Goal: Navigation & Orientation: Find specific page/section

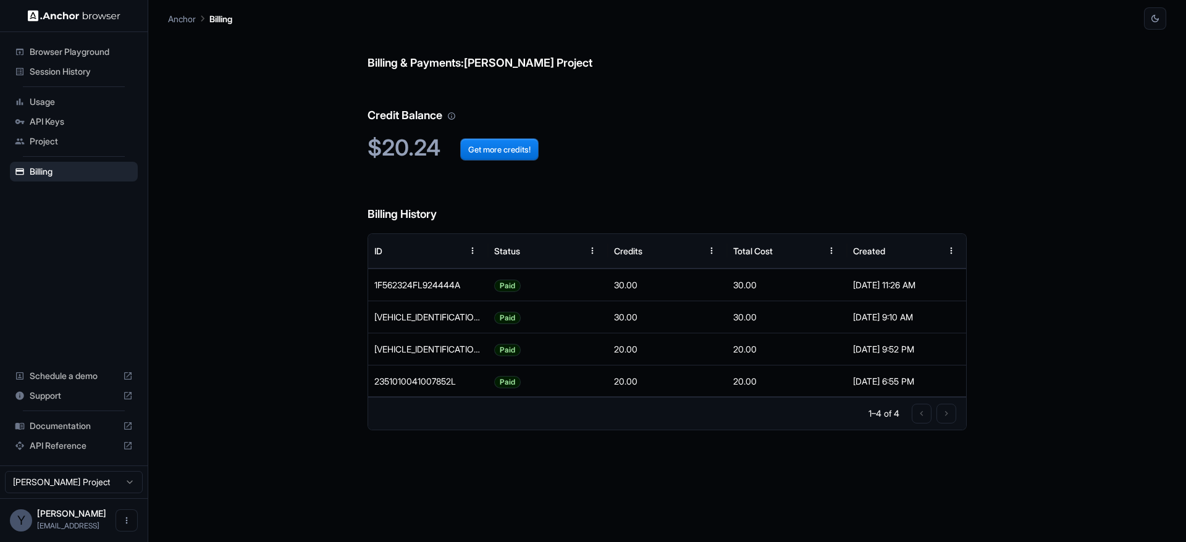
click at [639, 135] on h2 "$20.24 Get more credits!" at bounding box center [667, 148] width 599 height 27
click at [786, 167] on div "Billing & Payments: Yuma Heymans Project Credit Balance $20.24 Get more credits…" at bounding box center [667, 286] width 599 height 513
click at [84, 51] on span "Browser Playground" at bounding box center [81, 52] width 103 height 12
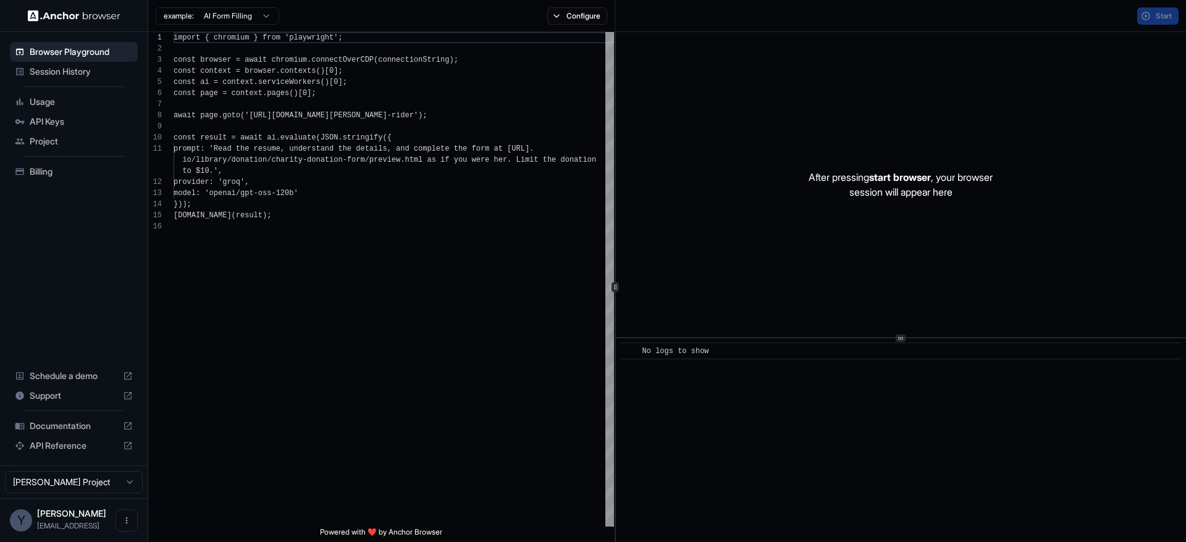
scroll to position [111, 0]
click at [79, 69] on span "Session History" at bounding box center [81, 71] width 103 height 12
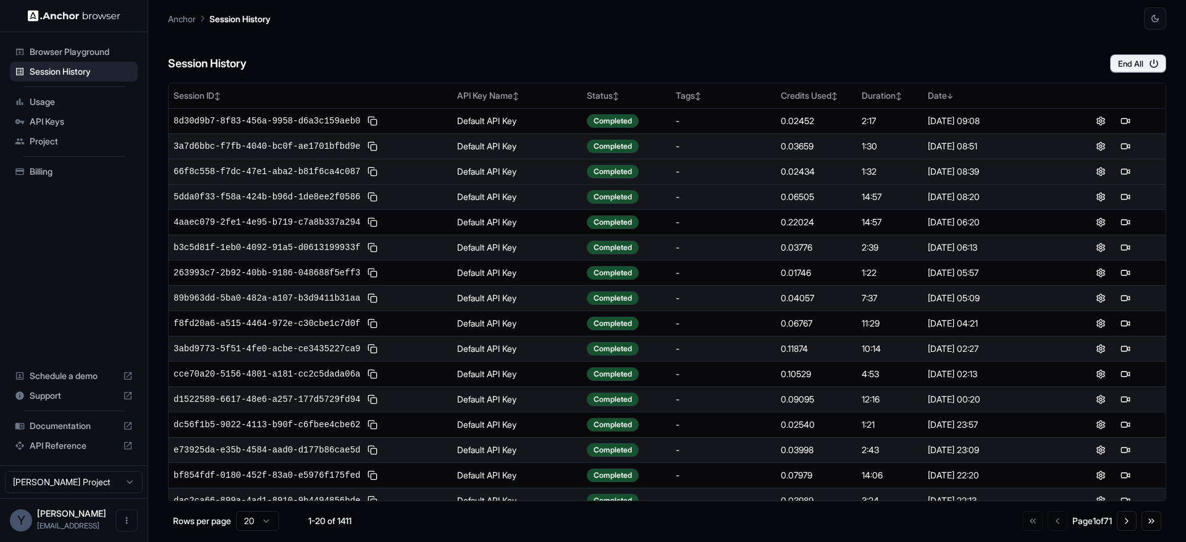
click at [874, 170] on div "1:32" at bounding box center [890, 172] width 56 height 12
click at [885, 170] on div "1:32" at bounding box center [890, 172] width 56 height 12
drag, startPoint x: 885, startPoint y: 170, endPoint x: 857, endPoint y: 170, distance: 27.2
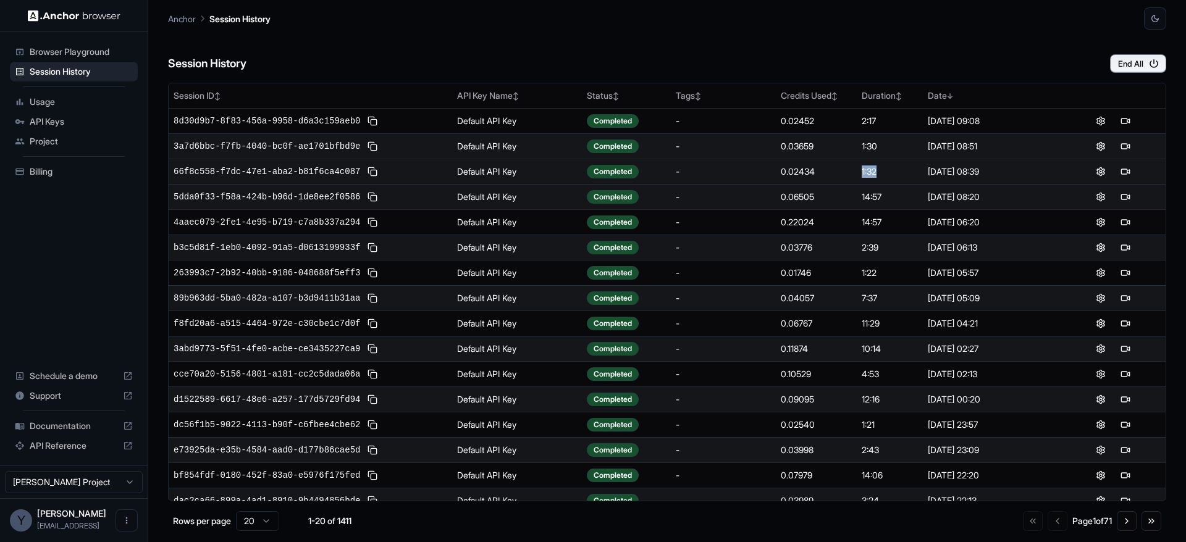
click at [857, 170] on td "1:32" at bounding box center [889, 171] width 65 height 25
click at [815, 170] on div "0.02434" at bounding box center [816, 172] width 71 height 12
click at [804, 173] on div "0.02434" at bounding box center [816, 172] width 71 height 12
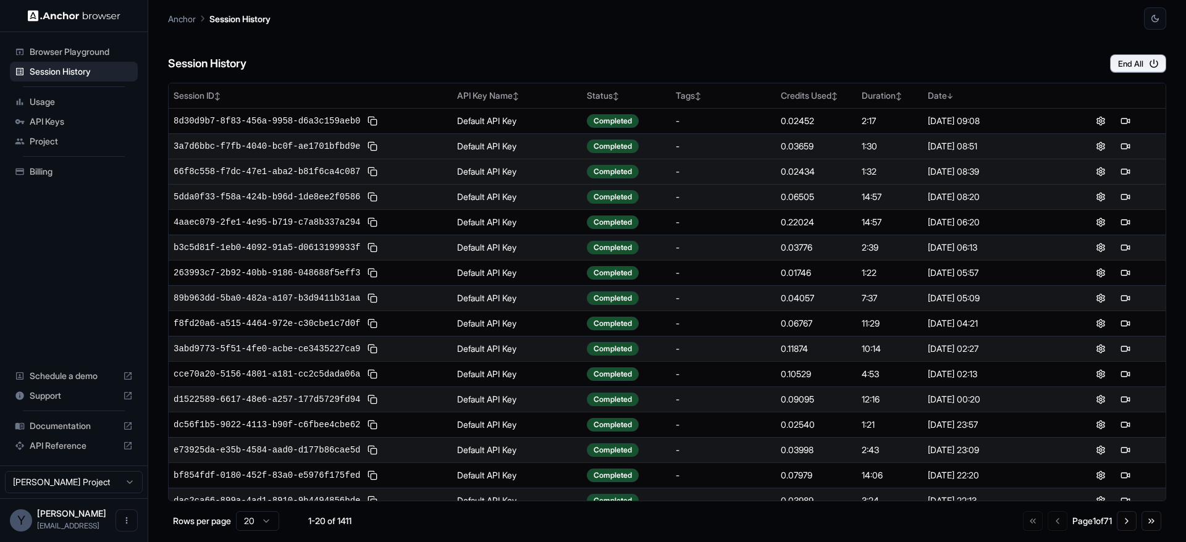
click at [843, 172] on div "0.02434" at bounding box center [816, 172] width 71 height 12
click at [802, 172] on div "0.02434" at bounding box center [816, 172] width 71 height 12
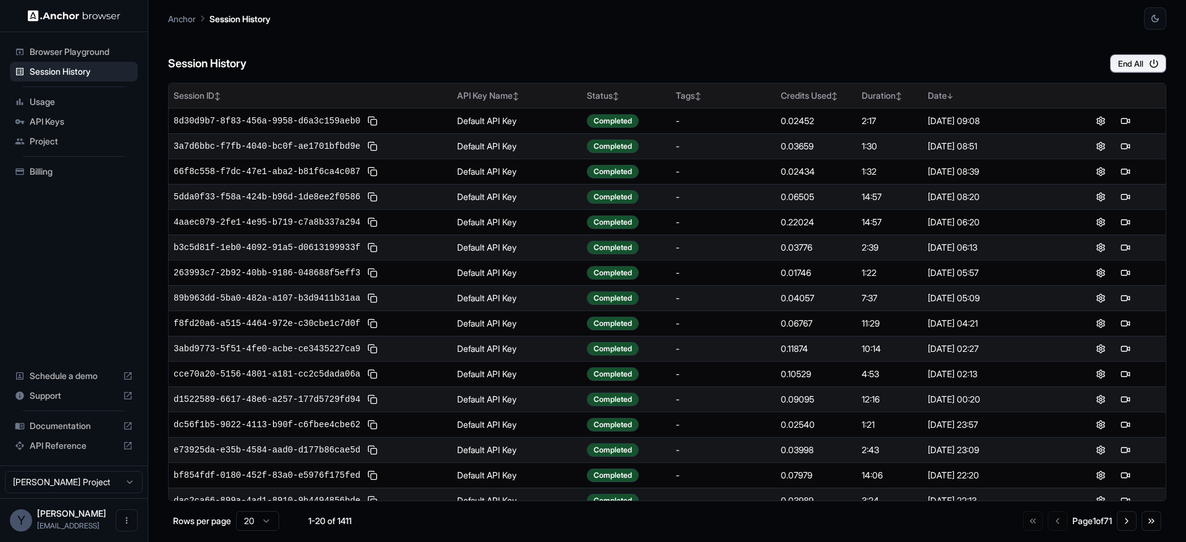
click at [701, 85] on th "Tags ↕" at bounding box center [723, 95] width 105 height 25
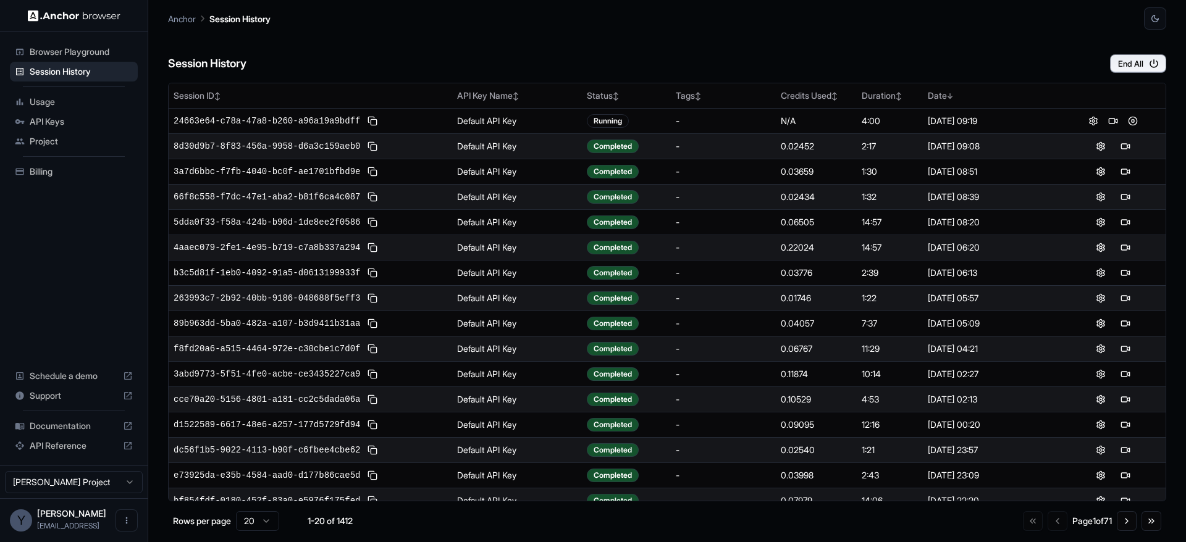
click at [372, 16] on div "Anchor Session History" at bounding box center [667, 15] width 998 height 30
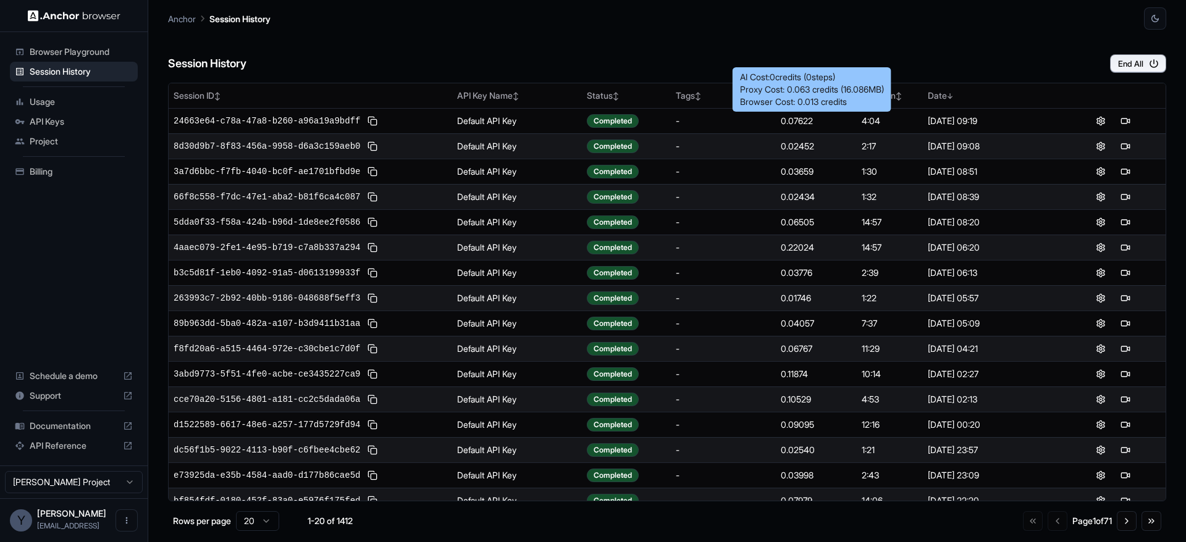
click at [566, 28] on div "Anchor Session History" at bounding box center [667, 15] width 998 height 30
